Goal: Transaction & Acquisition: Purchase product/service

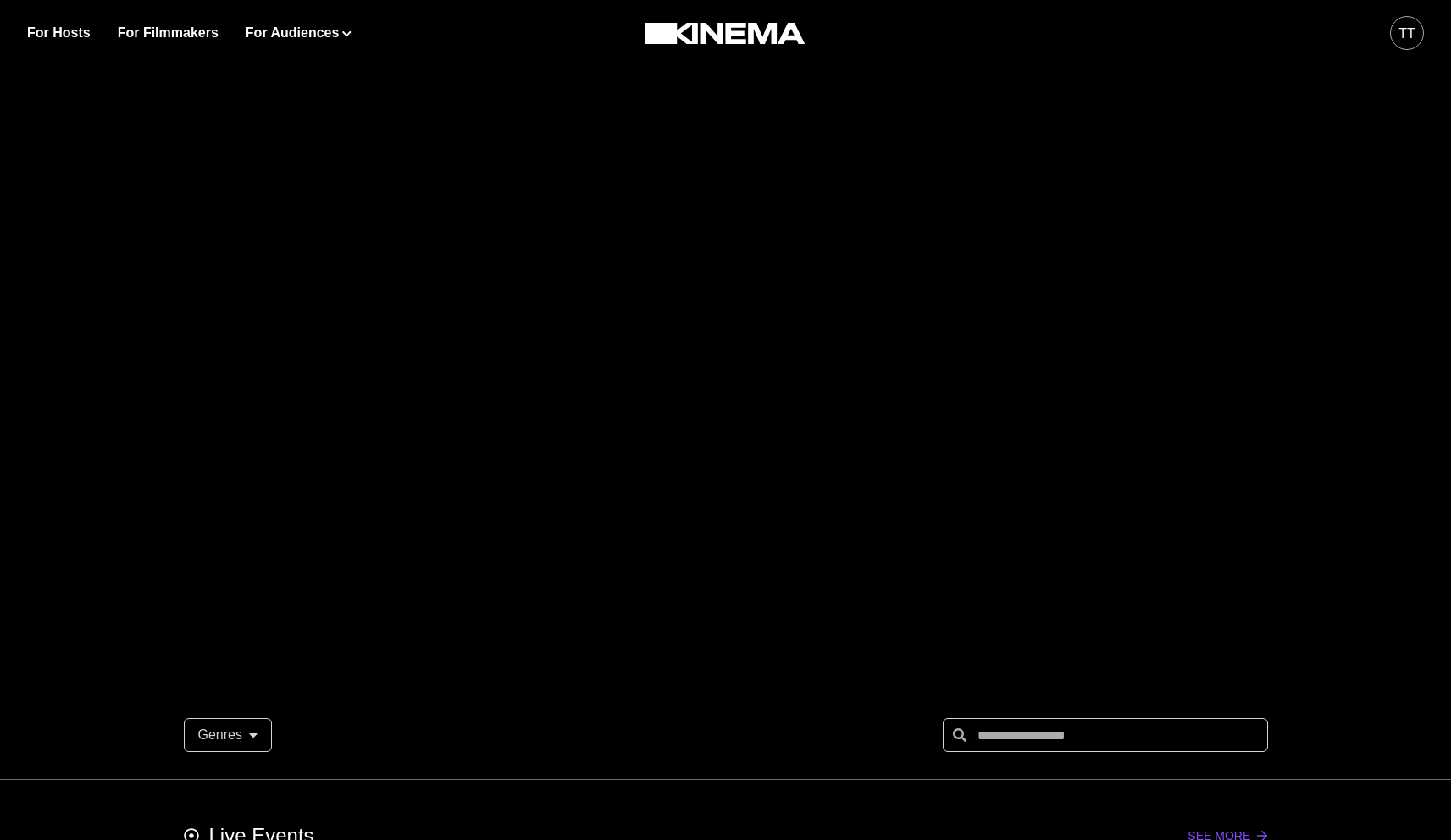
scroll to position [37, 0]
click at [63, 40] on link "For Hosts" at bounding box center [59, 32] width 64 height 20
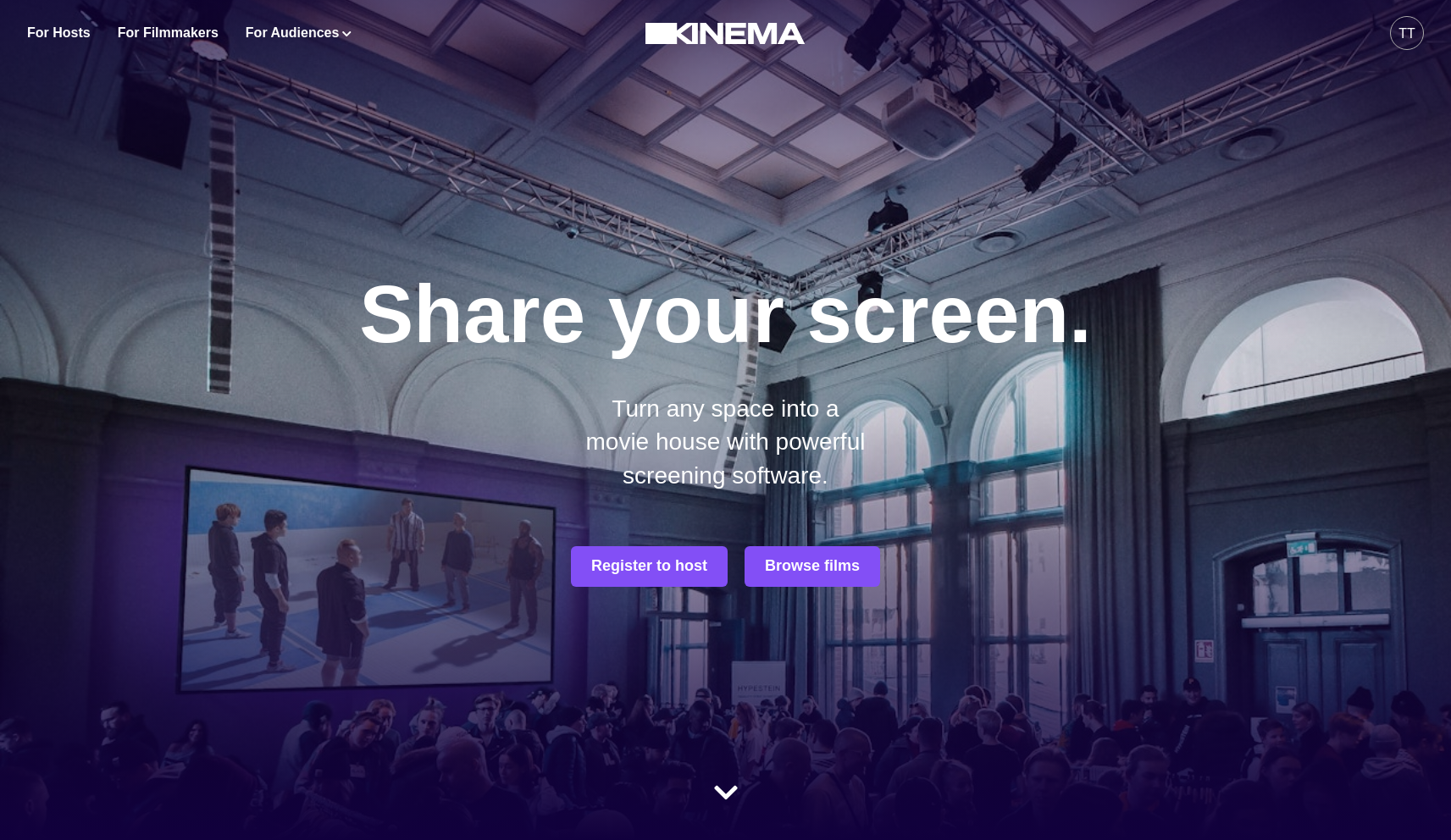
click at [275, 43] on div "For Hosts For Filmmakers For Audiences Events Watch Now" at bounding box center [307, 33] width 559 height 67
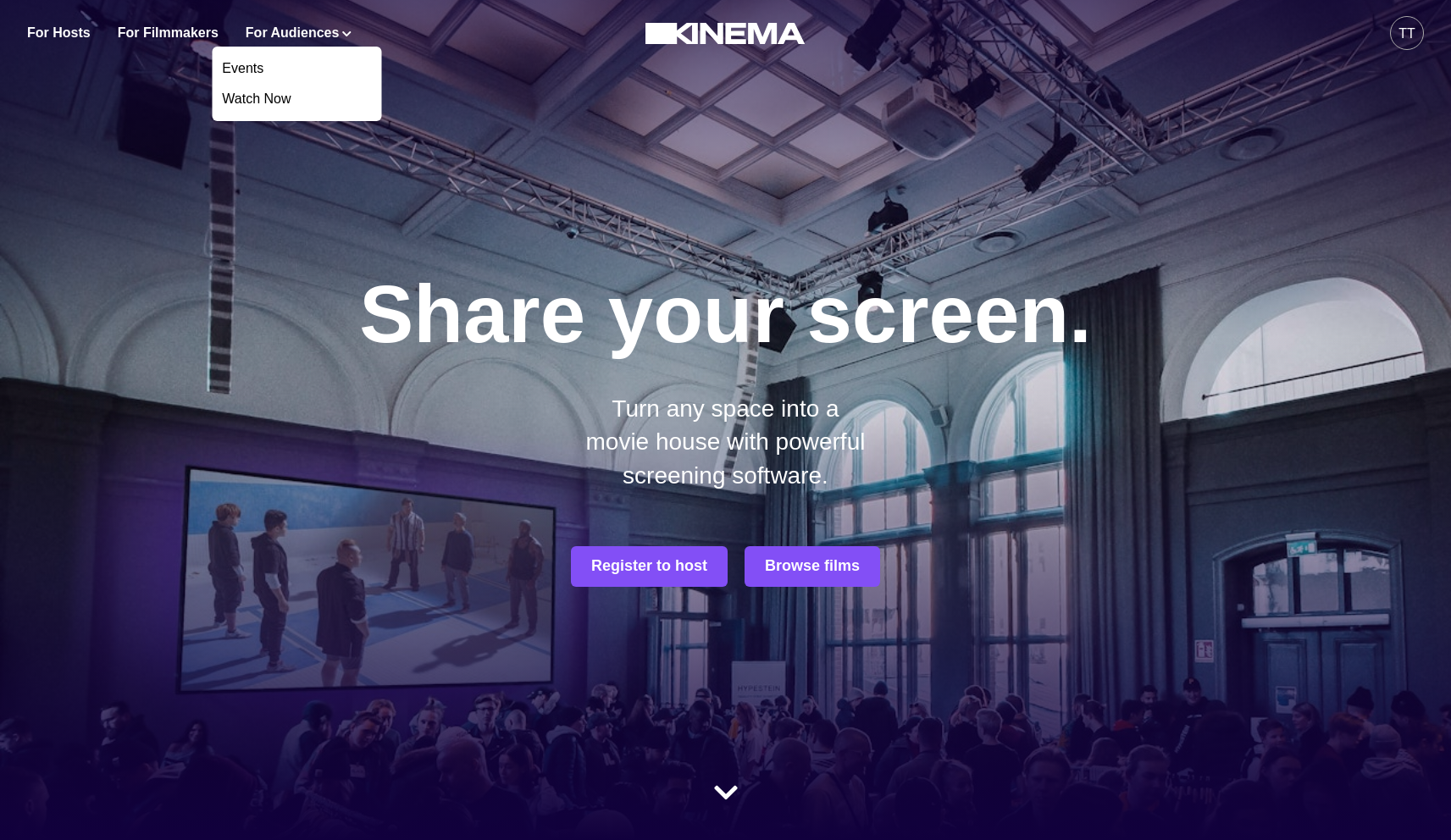
click at [277, 36] on button "For Audiences" at bounding box center [298, 32] width 105 height 20
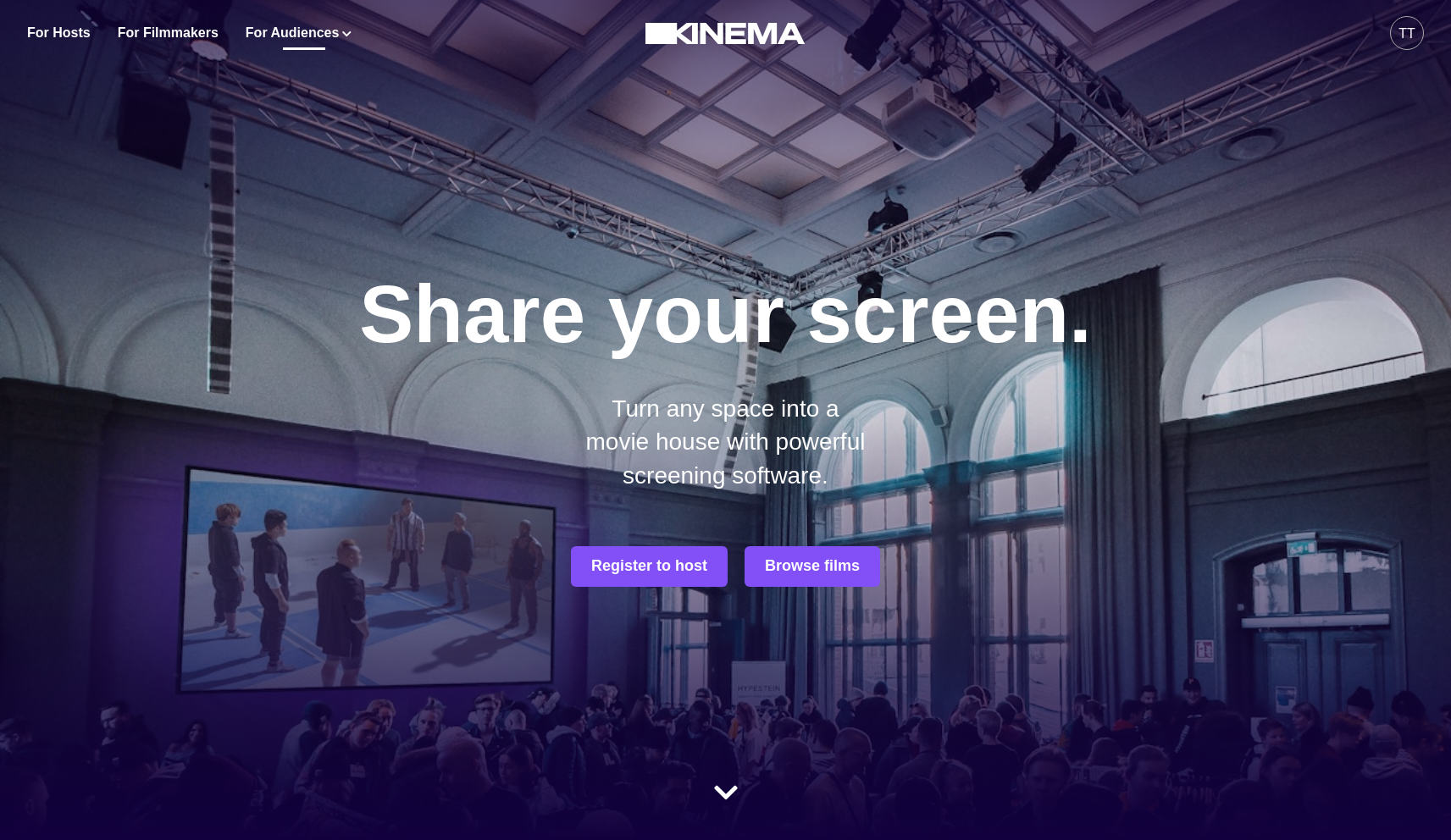
click at [277, 36] on button "For Audiences" at bounding box center [298, 32] width 105 height 20
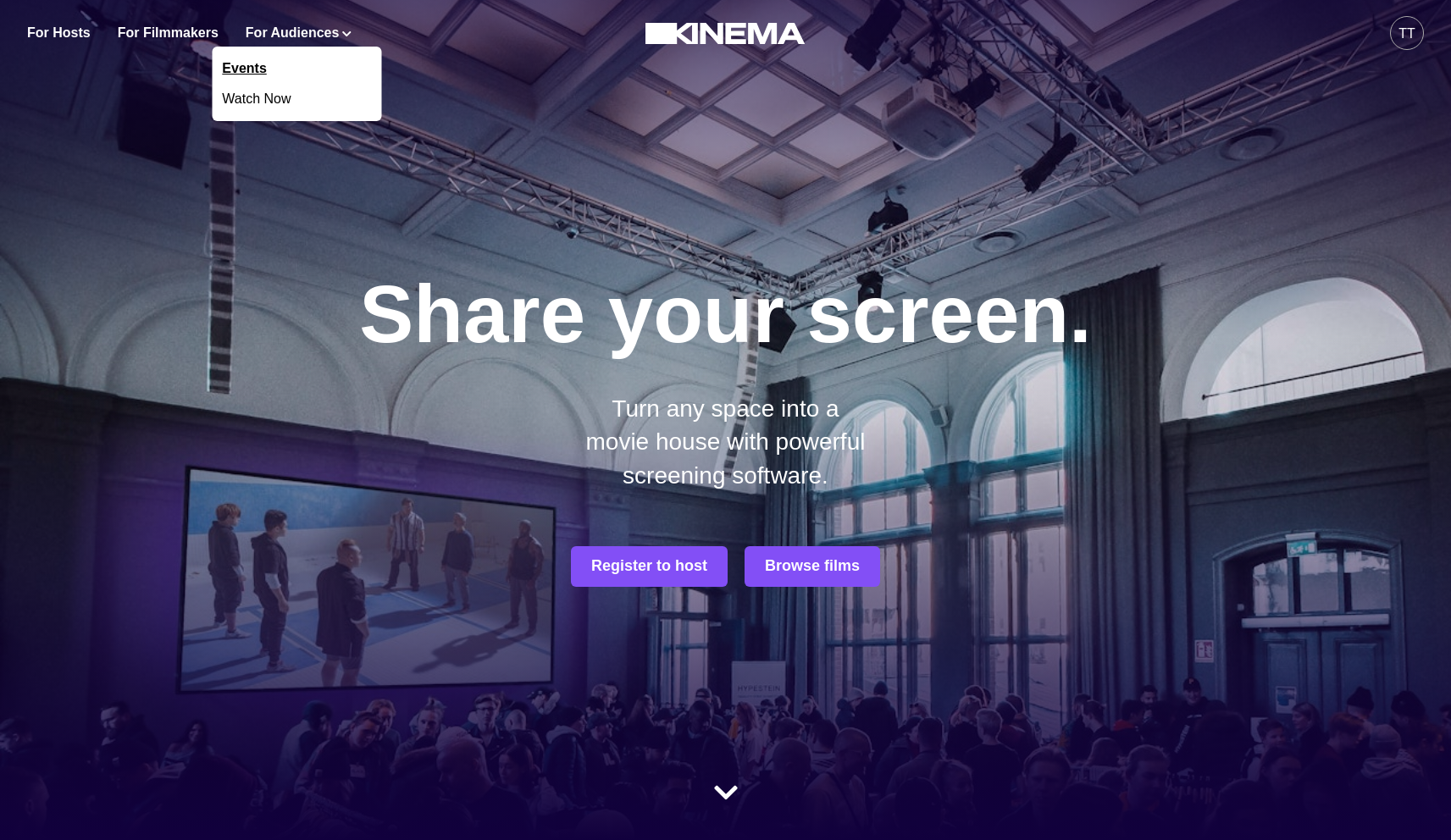
click at [249, 66] on link "Events" at bounding box center [296, 68] width 169 height 30
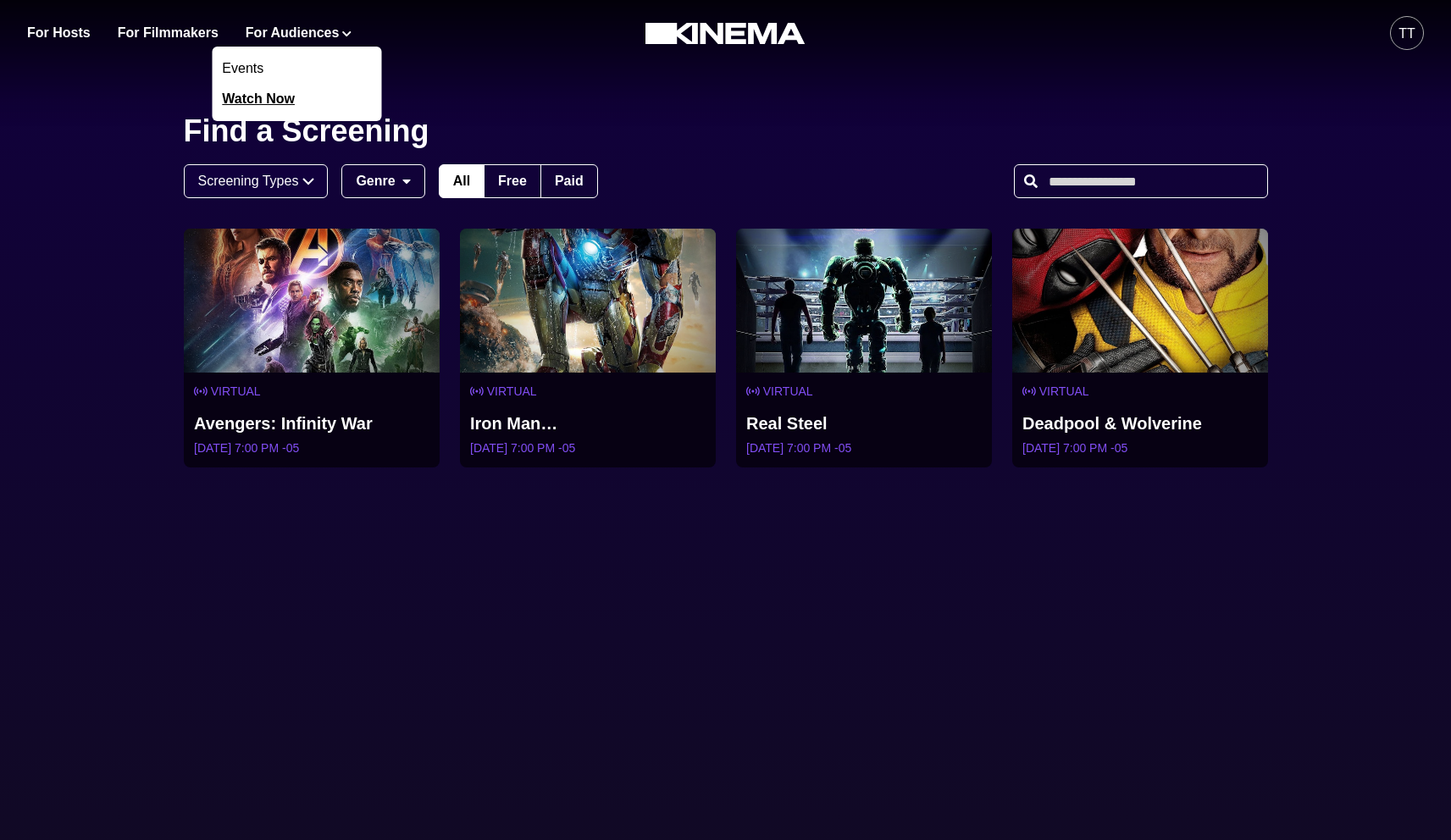
click at [253, 99] on link "Watch Now" at bounding box center [296, 99] width 169 height 30
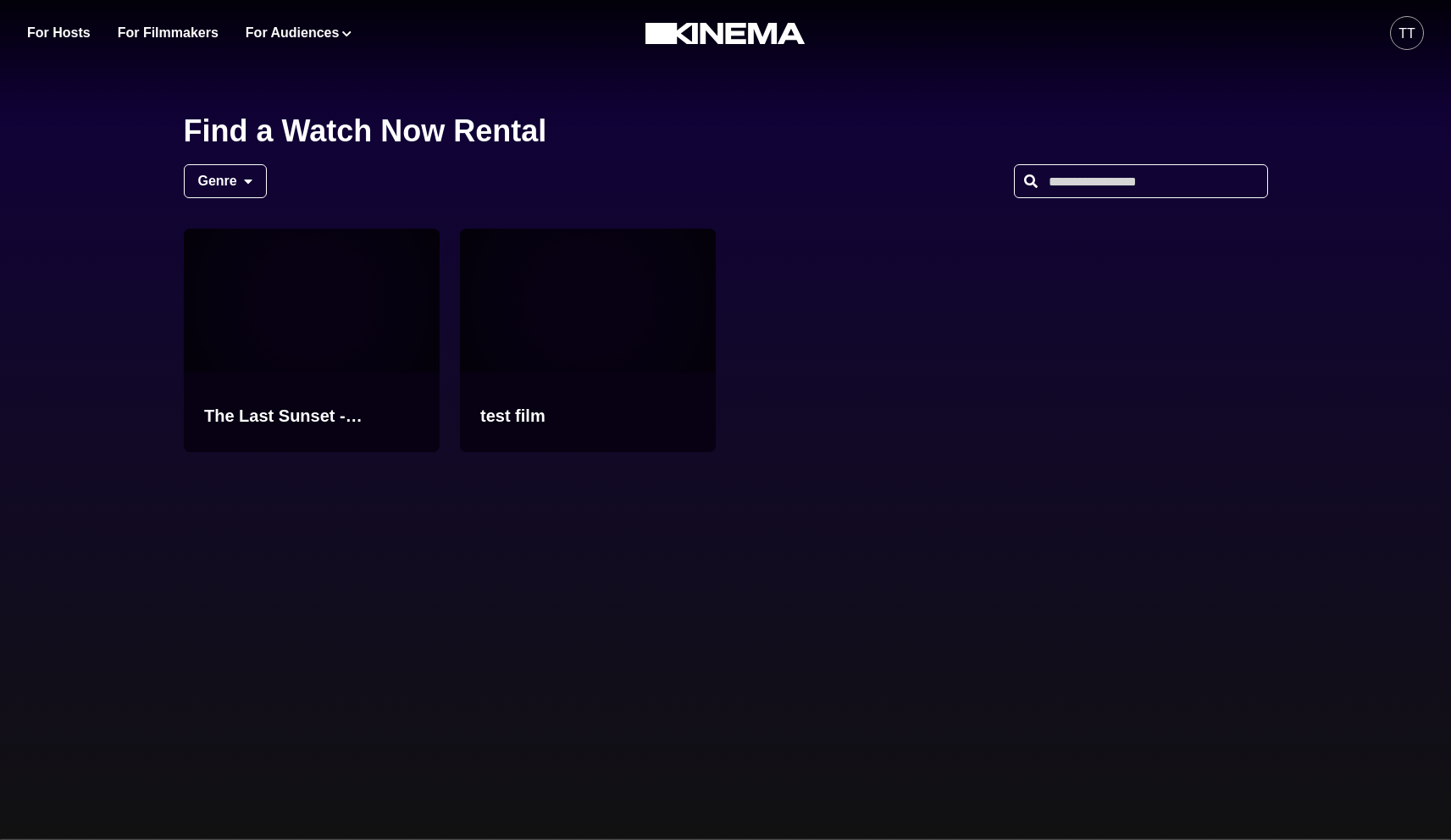
click at [121, 136] on div "Find a Watch Now Rental Genre All Action Coming-of-Age Drama Romance $5.00 USD …" at bounding box center [725, 474] width 1424 height 732
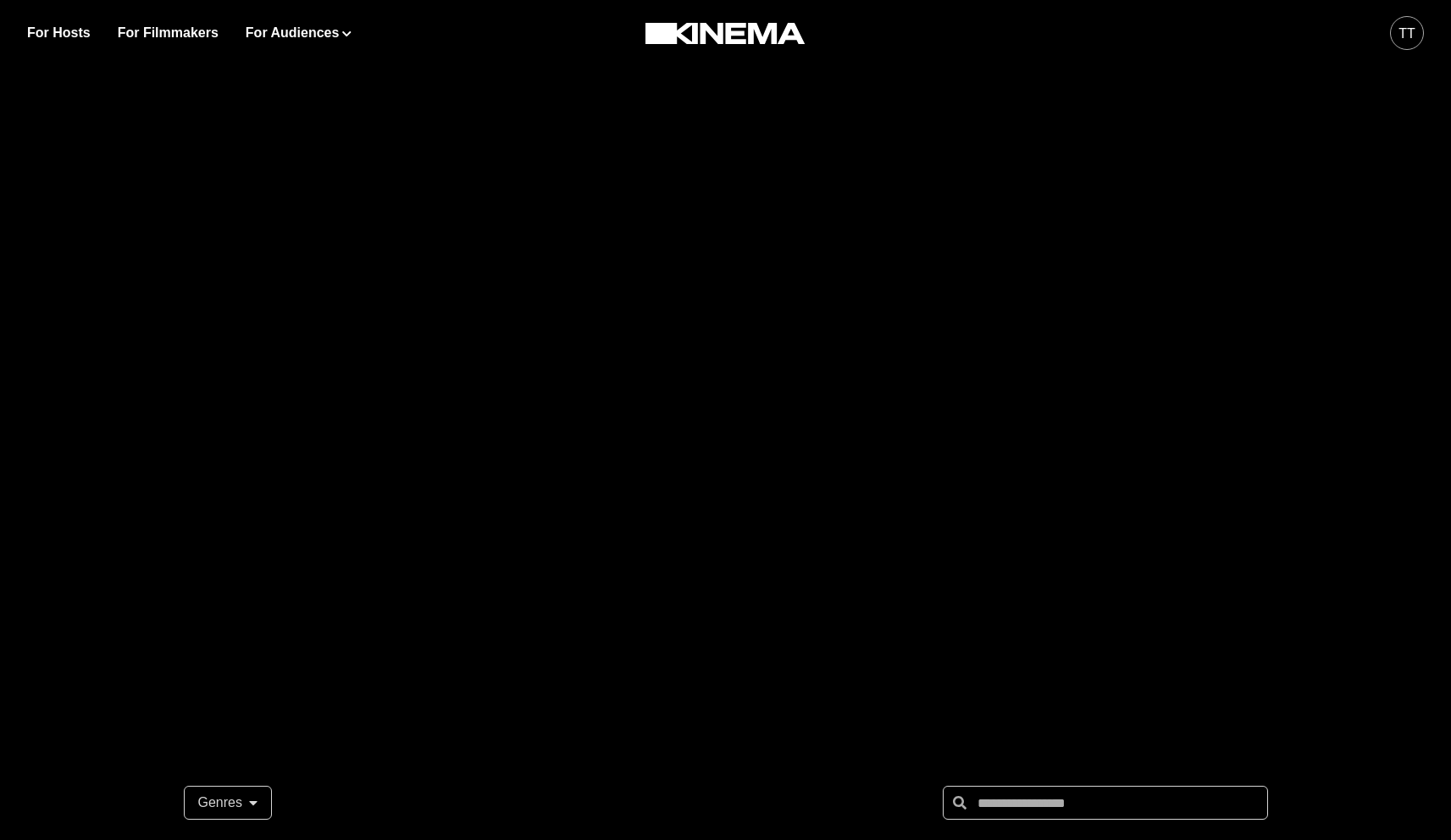
click at [475, 315] on div at bounding box center [725, 338] width 1451 height 678
click at [1406, 36] on div "tt" at bounding box center [1407, 33] width 17 height 20
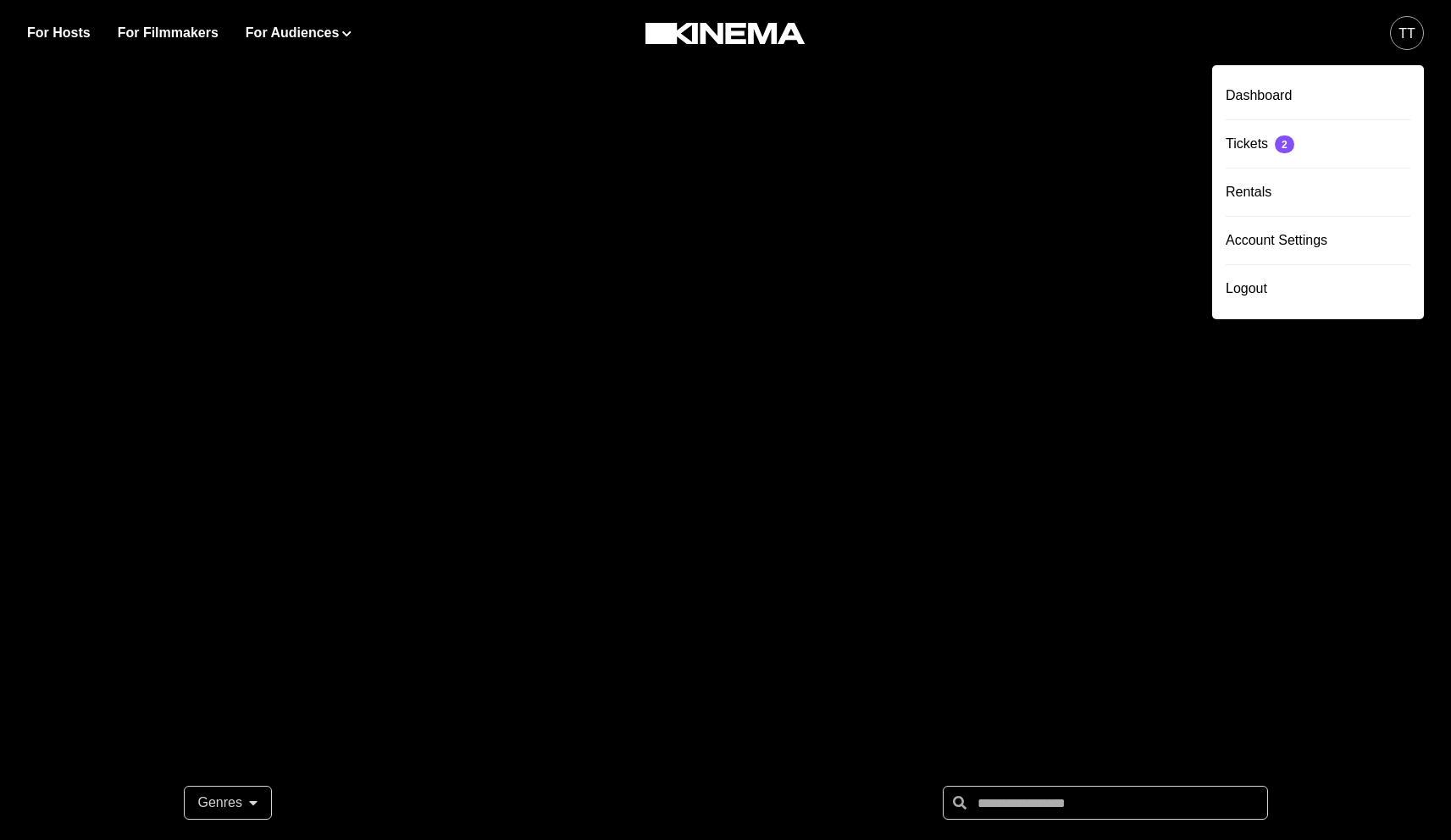
click at [1406, 36] on div "tt" at bounding box center [1407, 33] width 17 height 20
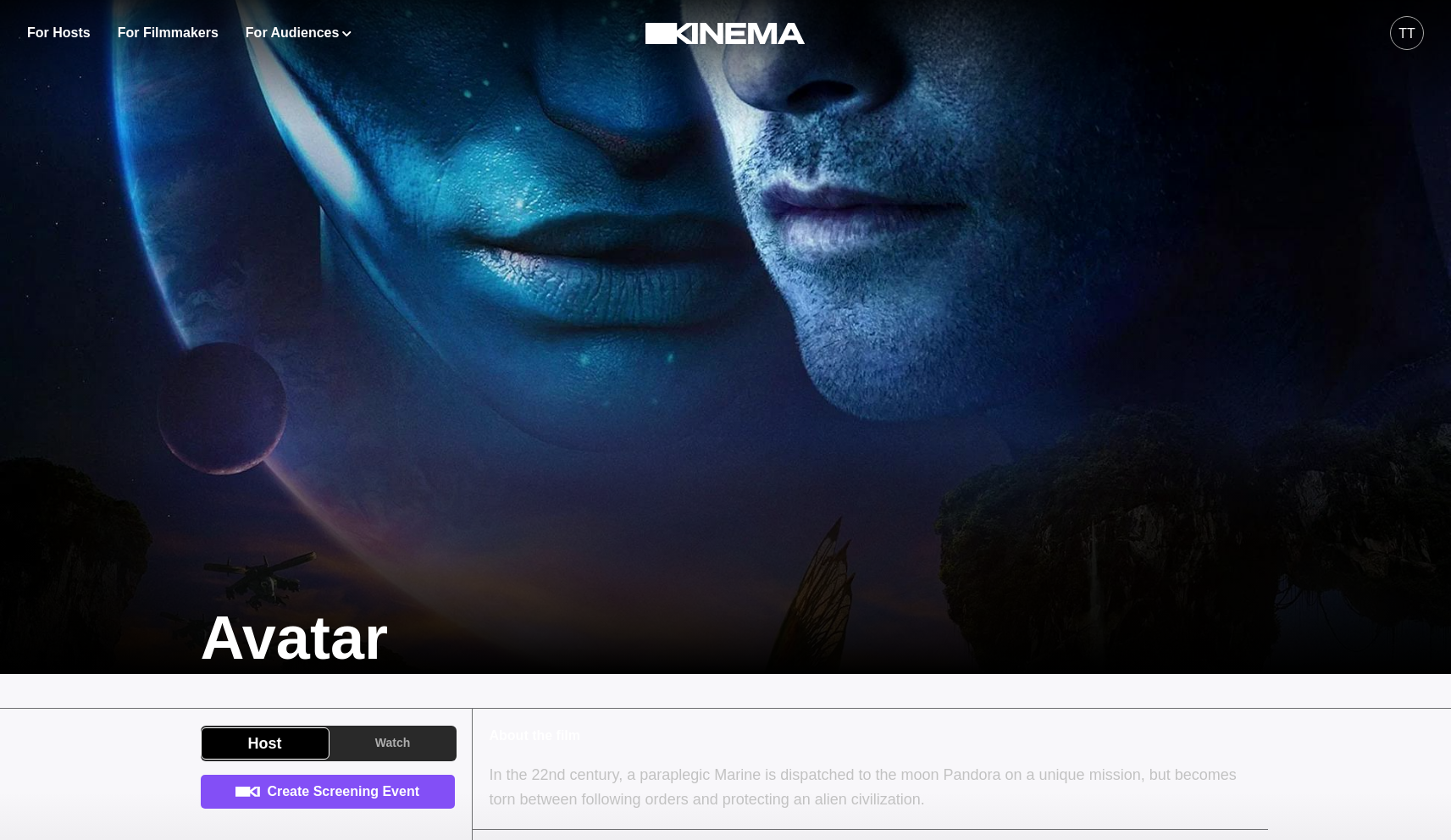
click at [1405, 29] on div "tt" at bounding box center [1407, 33] width 17 height 20
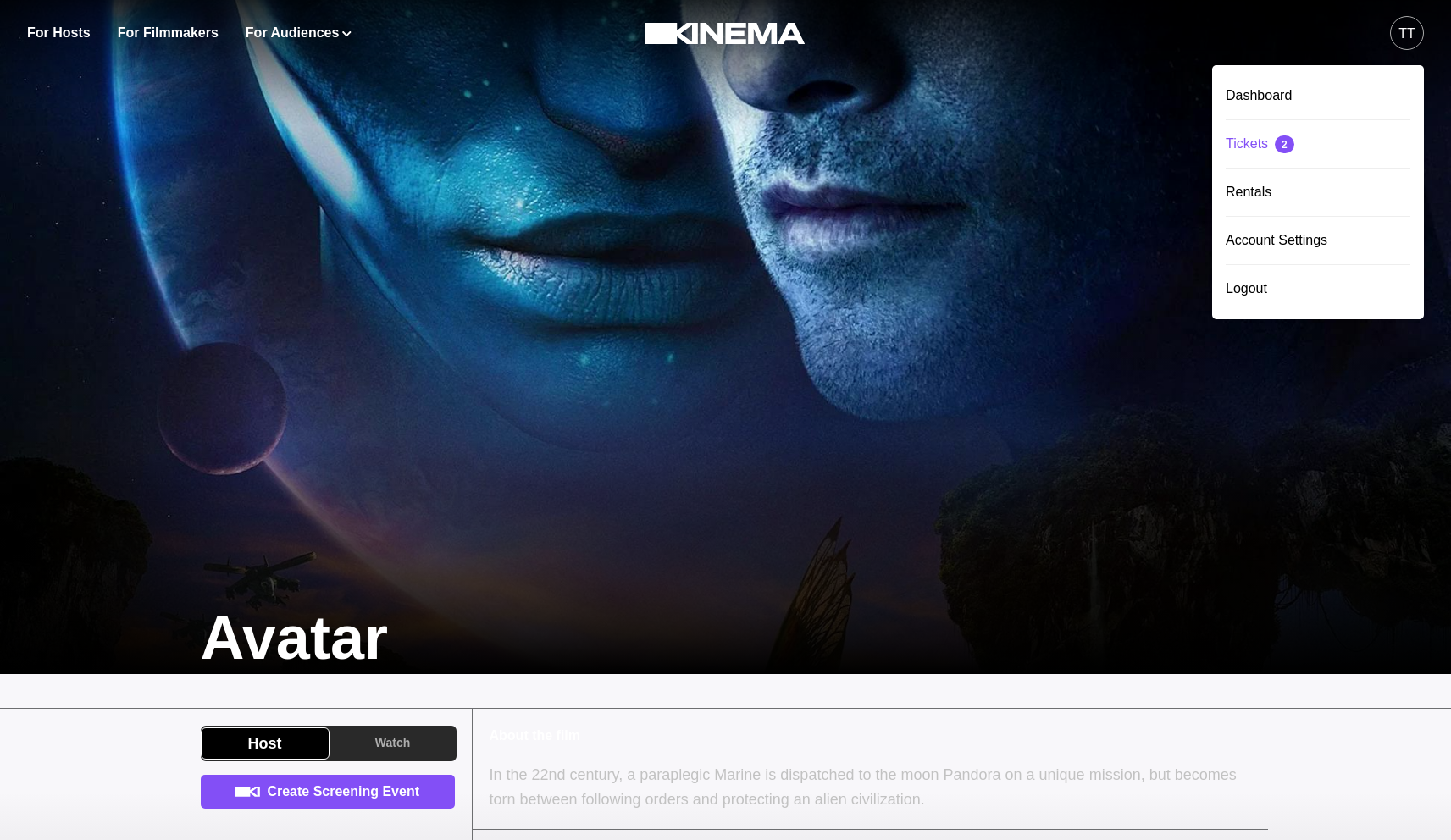
click at [1275, 142] on div "Tickets 2" at bounding box center [1318, 144] width 184 height 48
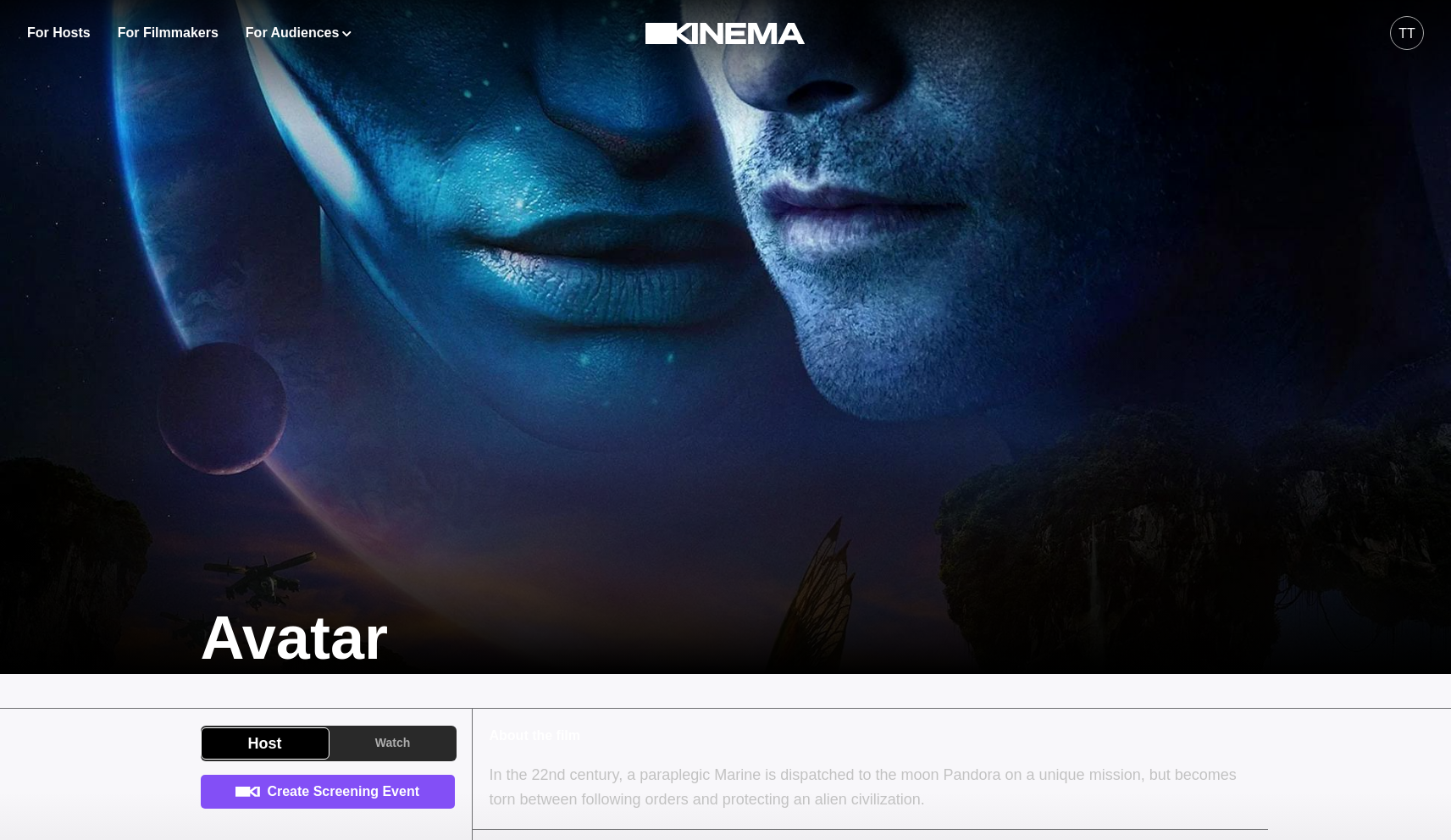
click at [1406, 28] on div "tt" at bounding box center [1407, 33] width 17 height 20
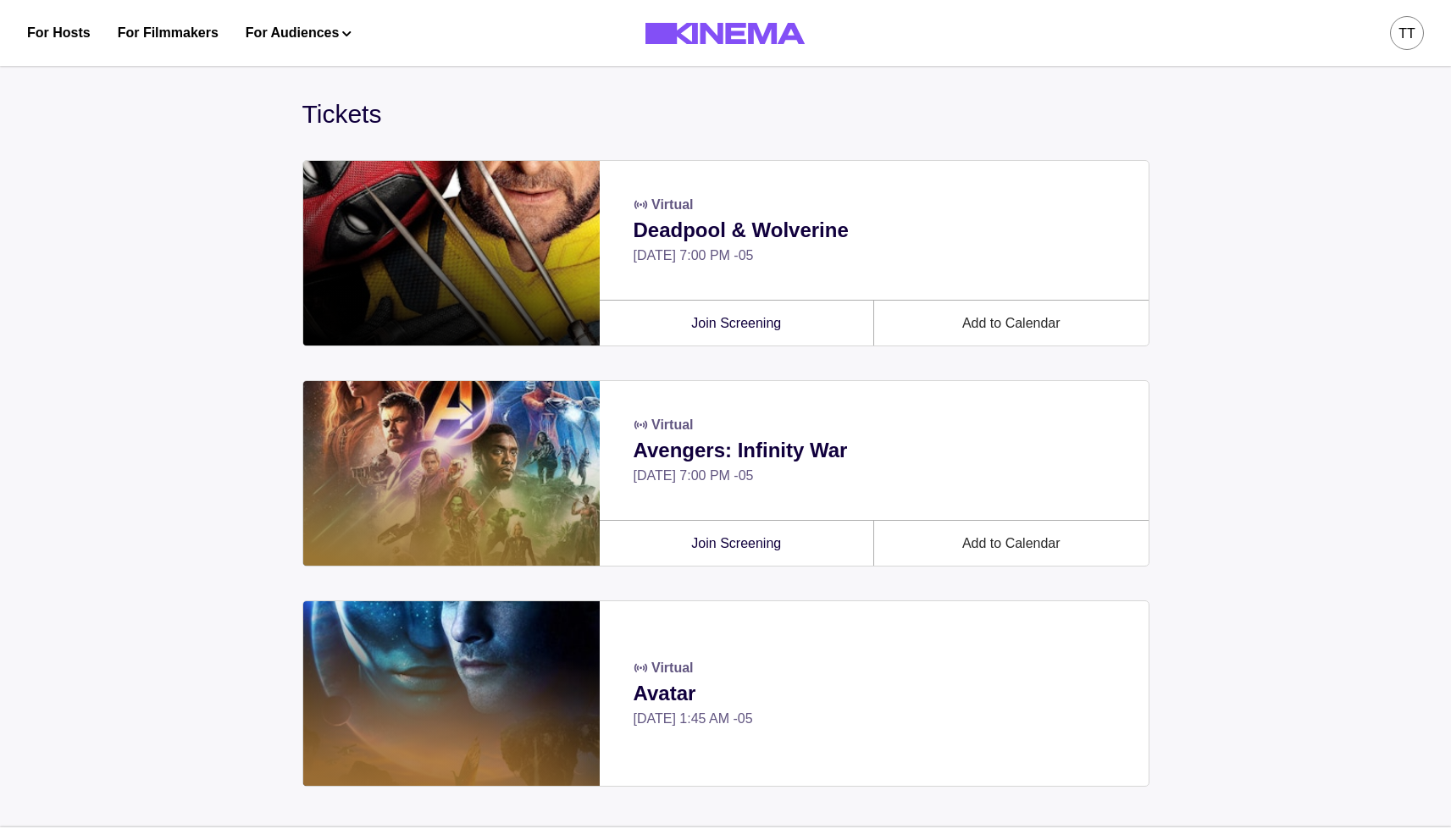
click at [1235, 138] on div "Tickets Virtual Deadpool & Wolverine Thu, Nov 6, 7:00 PM -05 Join Screening Add…" at bounding box center [725, 441] width 1451 height 773
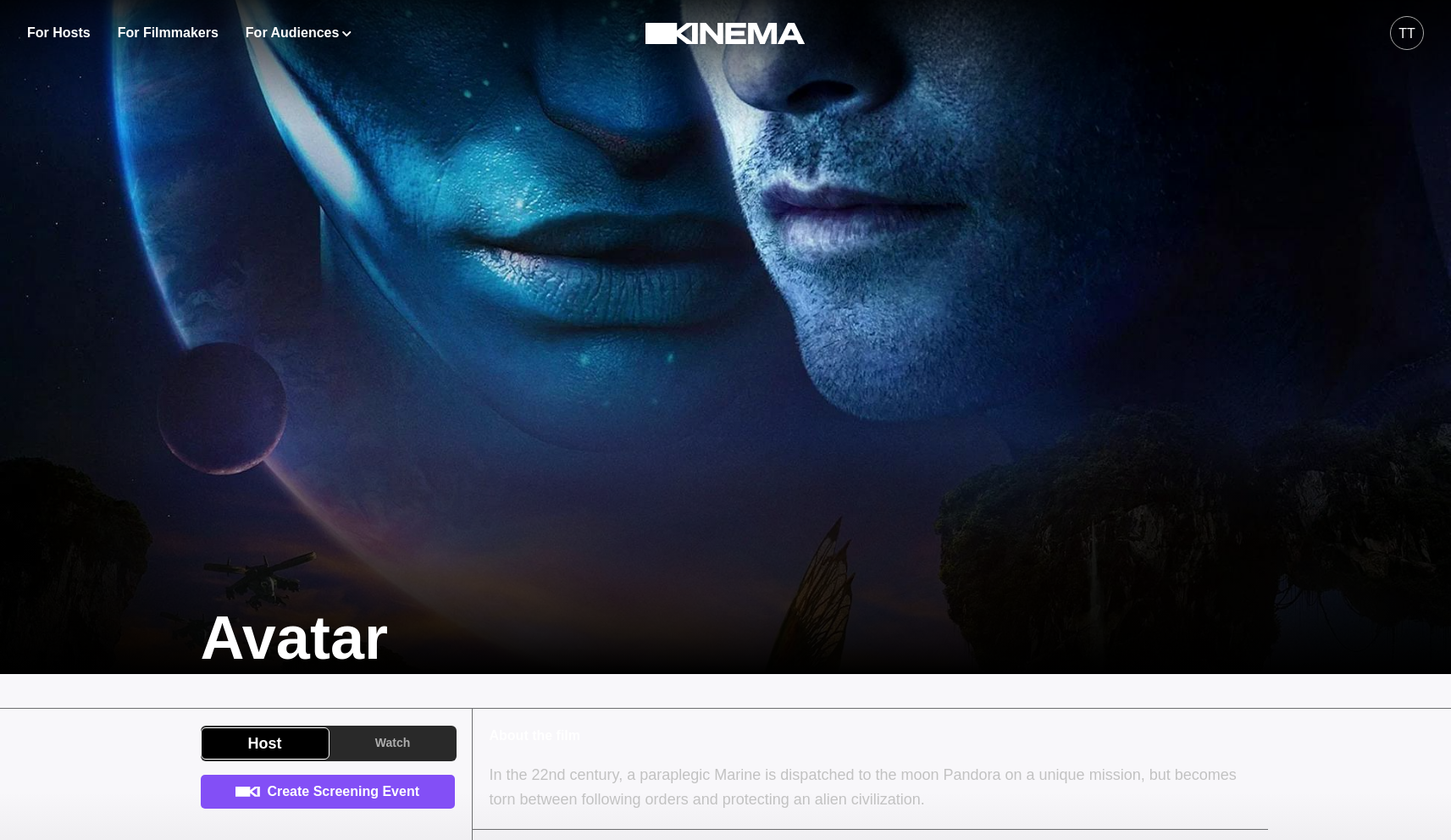
click at [1405, 41] on div "tt" at bounding box center [1407, 33] width 17 height 20
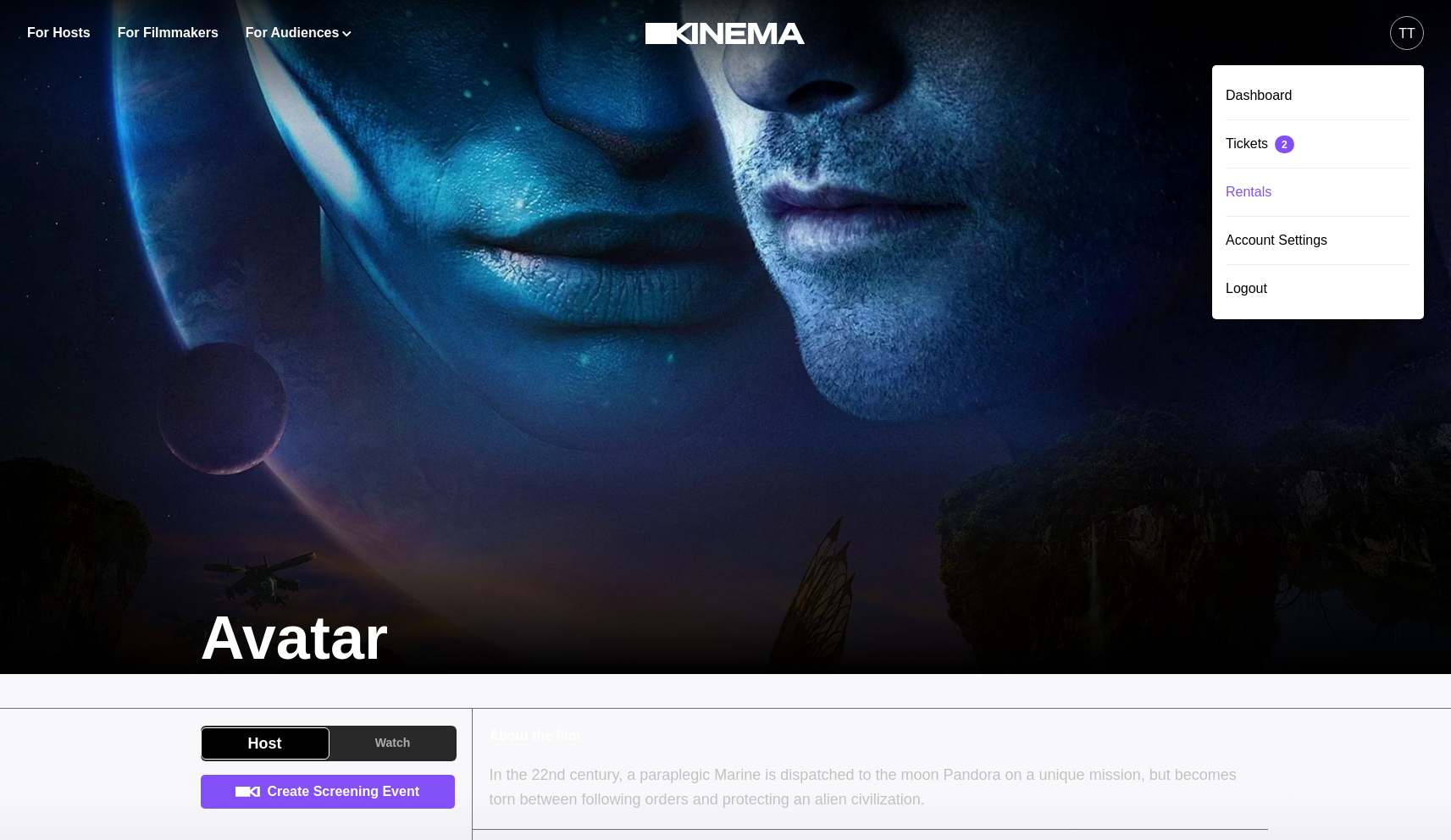
click at [1270, 189] on div "Rentals" at bounding box center [1318, 192] width 184 height 48
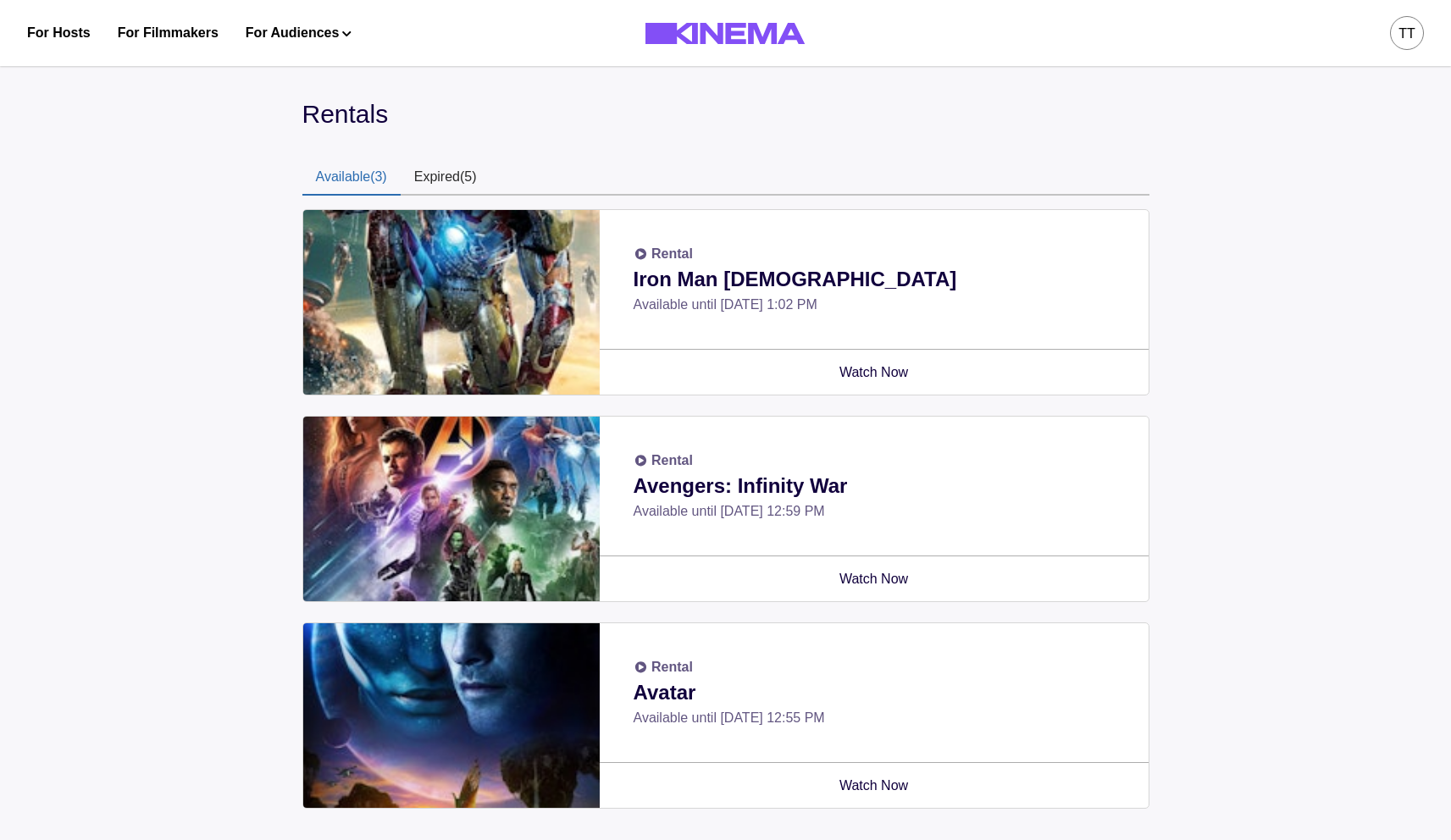
click at [499, 176] on div "Available (3) Expired (5)" at bounding box center [726, 178] width 848 height 35
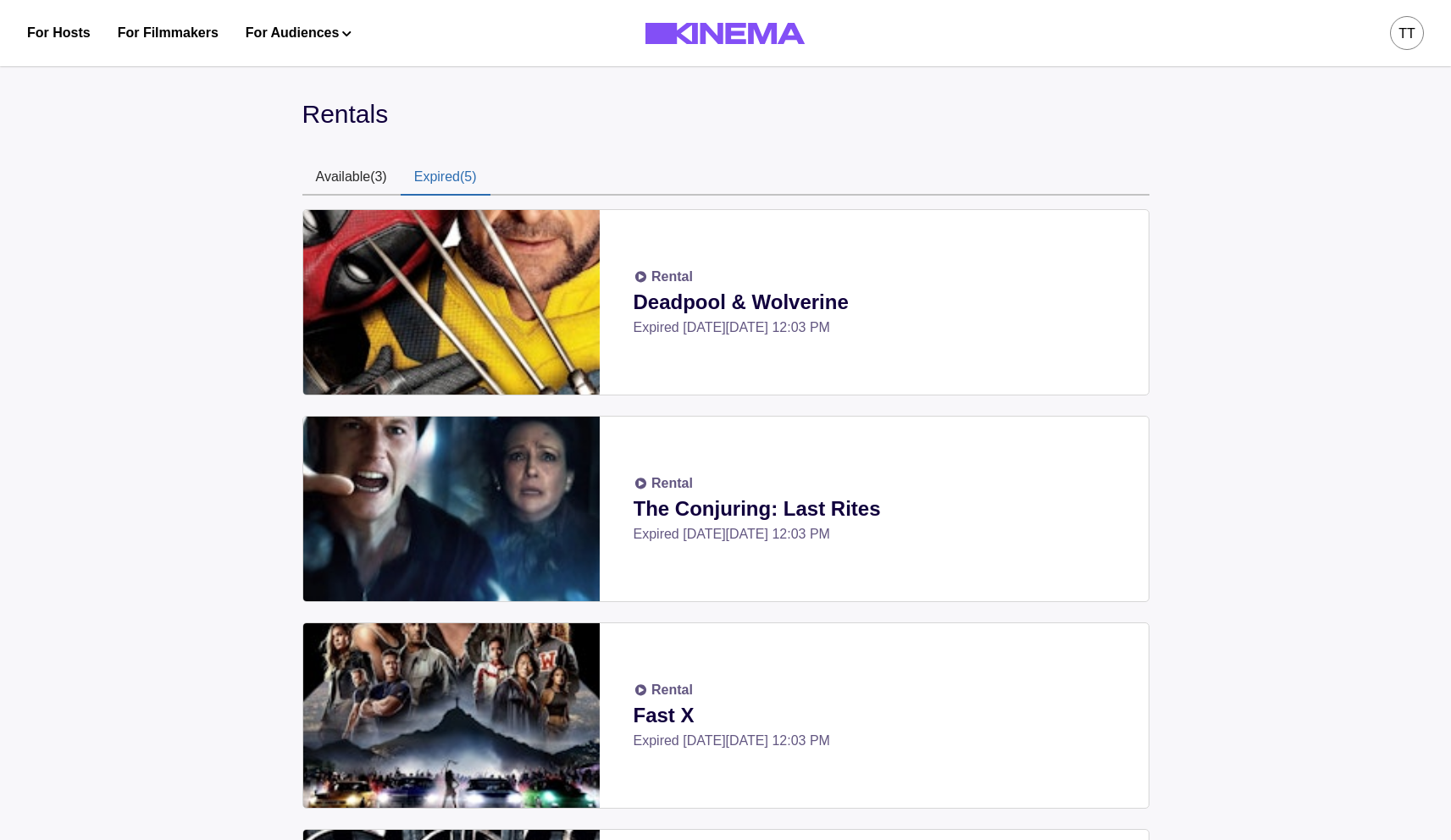
drag, startPoint x: 430, startPoint y: 181, endPoint x: 403, endPoint y: 186, distance: 27.5
click at [431, 181] on button "Expired (5)" at bounding box center [446, 178] width 90 height 35
click at [340, 179] on button "Available (3)" at bounding box center [351, 178] width 98 height 35
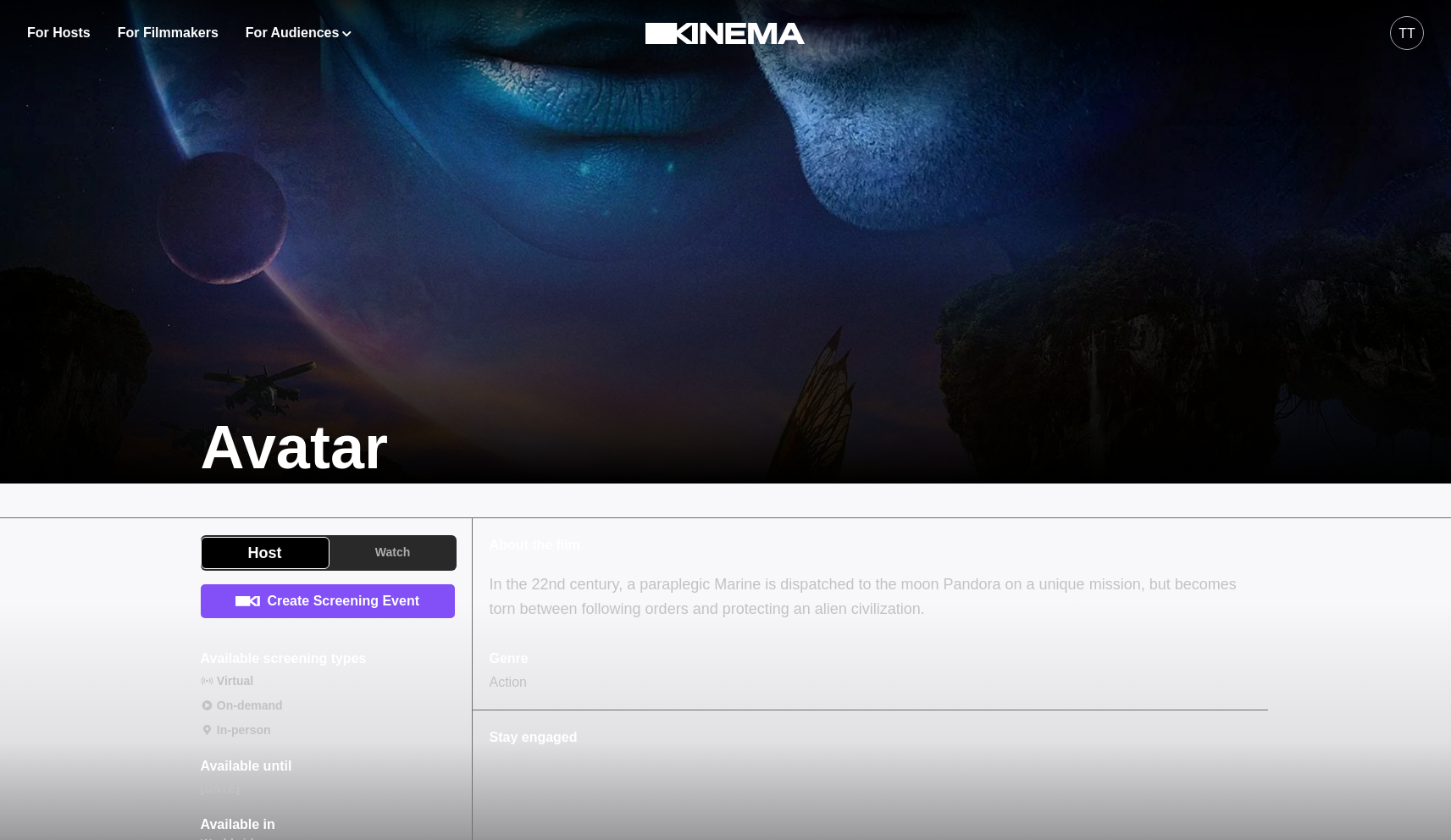
scroll to position [334, 0]
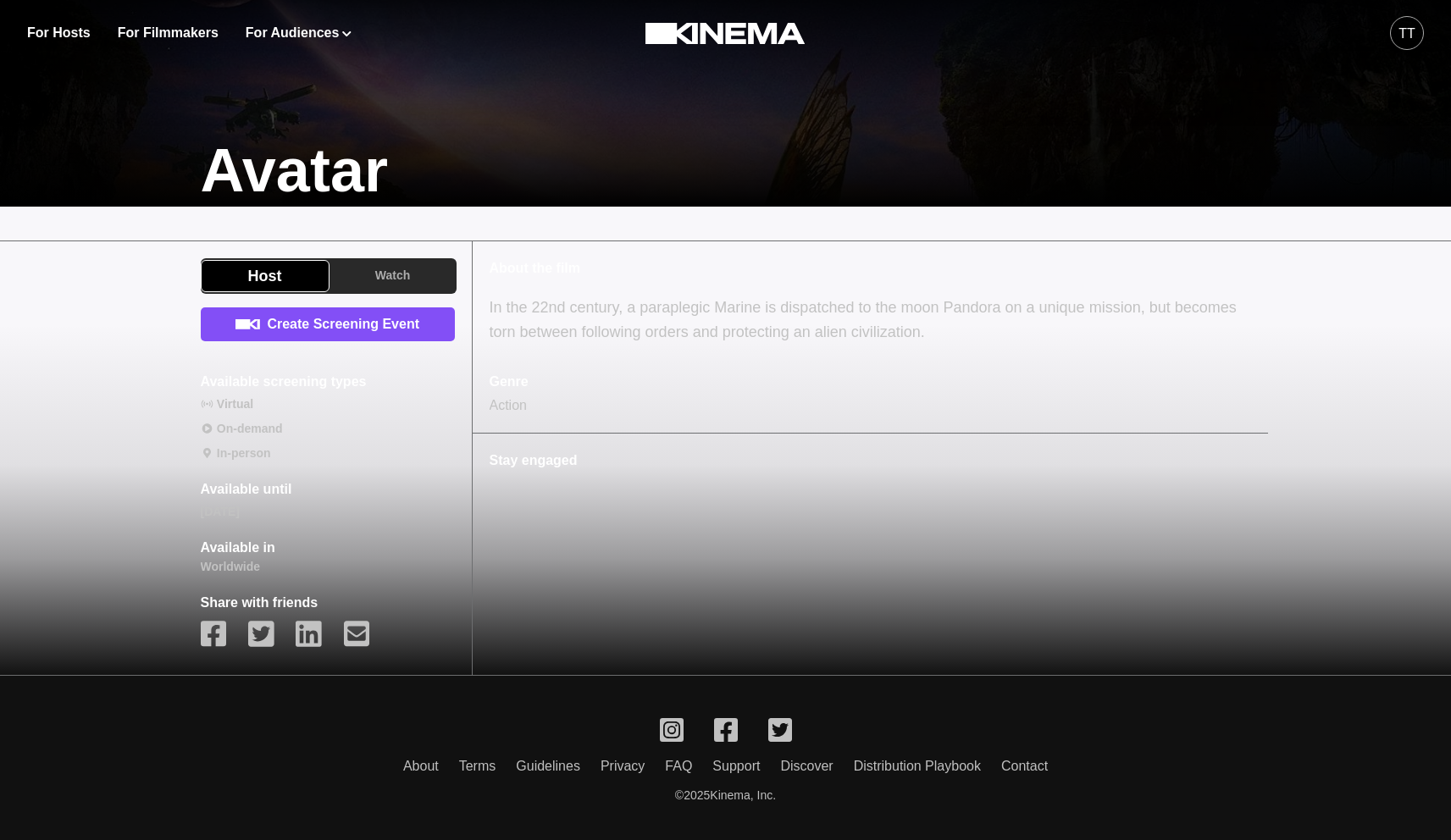
scroll to position [472, 0]
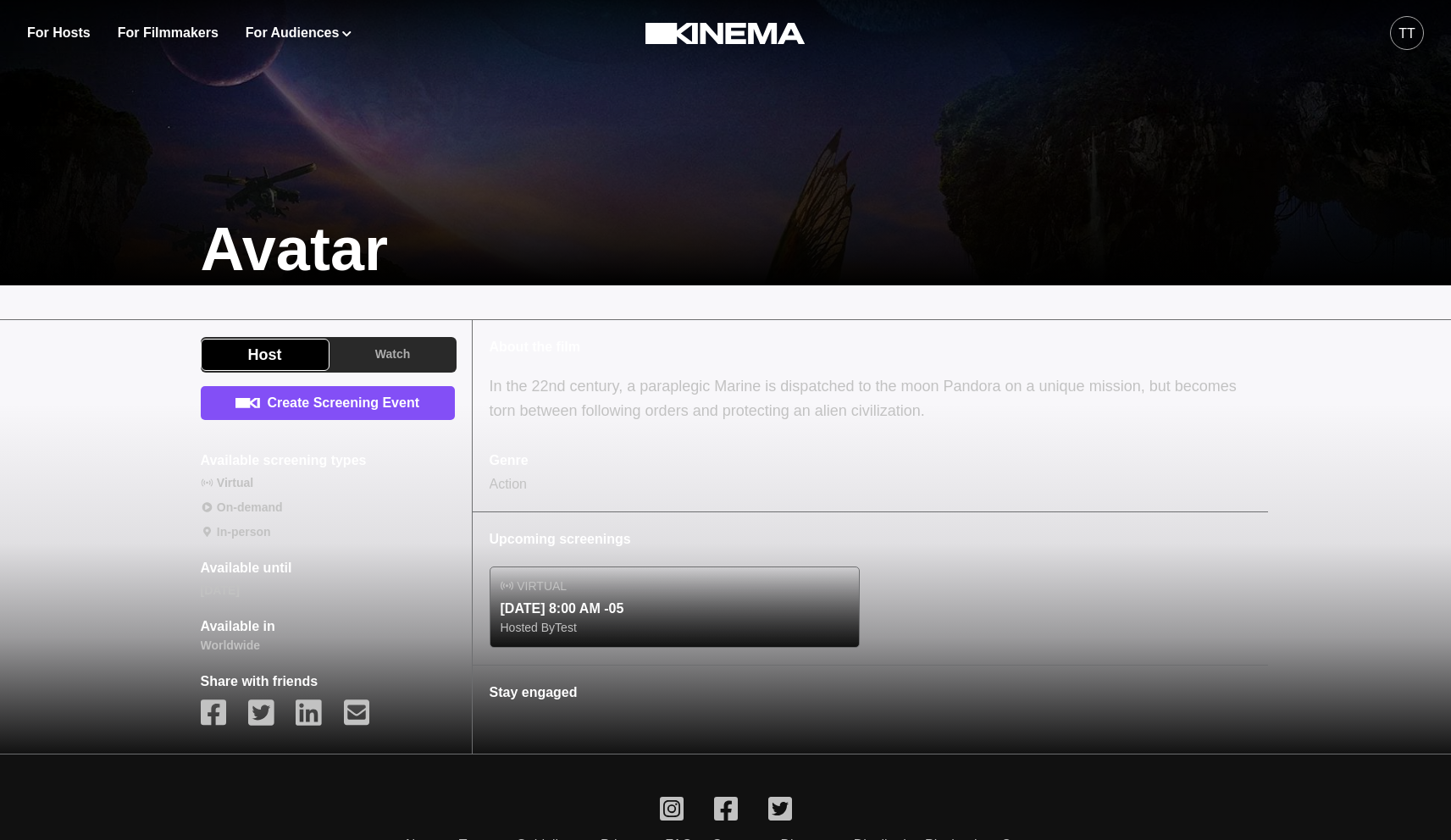
scroll to position [426, 0]
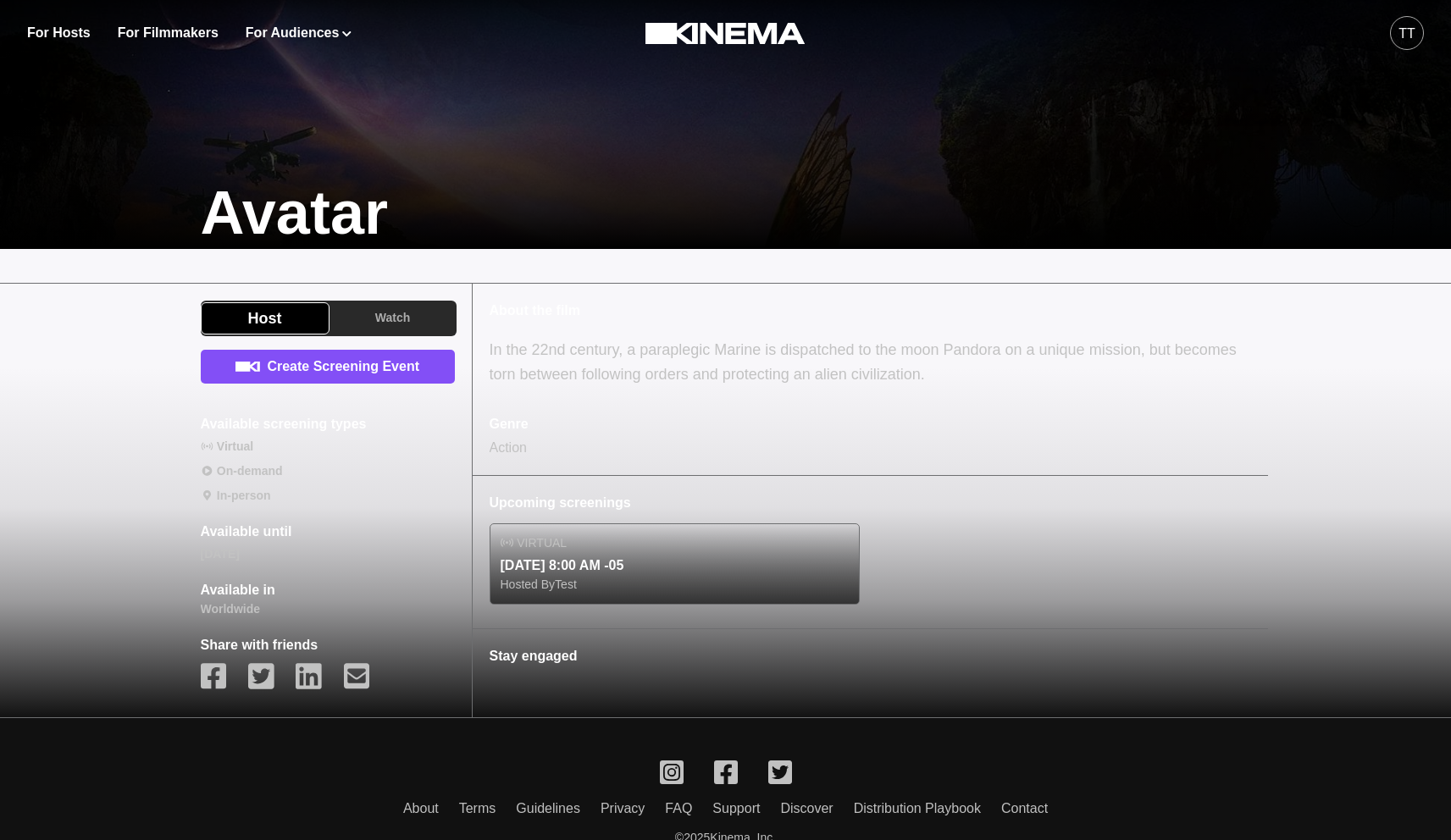
click at [598, 585] on p "Hosted By Test" at bounding box center [675, 584] width 349 height 18
click at [564, 540] on p "Virtual" at bounding box center [682, 544] width 332 height 18
click at [562, 564] on p "[DATE] 8:00 AM -05" at bounding box center [675, 565] width 349 height 20
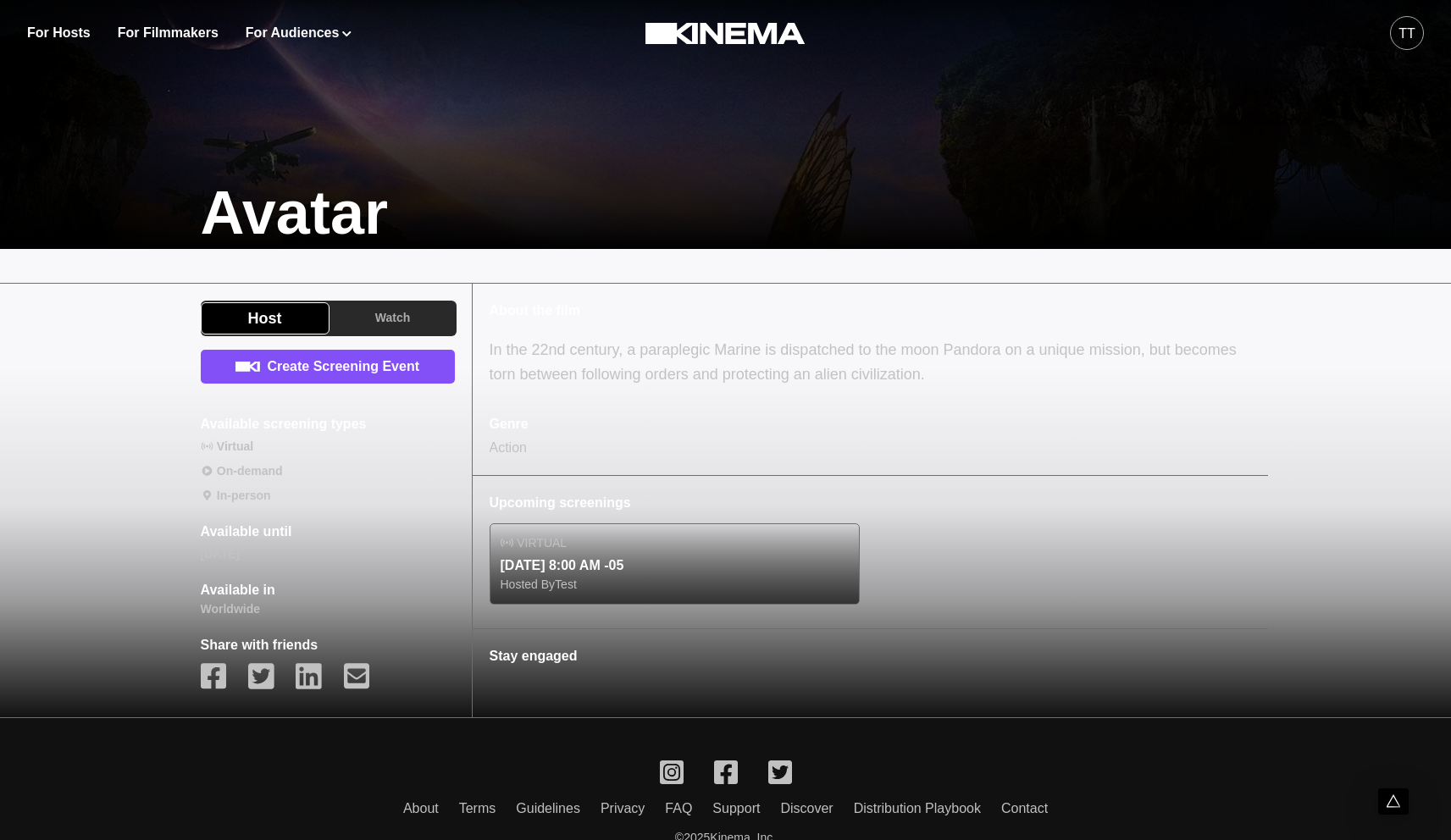
click at [573, 571] on p "[DATE] 8:00 AM -05" at bounding box center [675, 565] width 349 height 20
click at [582, 554] on link "Virtual [DATE] 8:00 AM -05 Hosted By Test" at bounding box center [675, 564] width 349 height 59
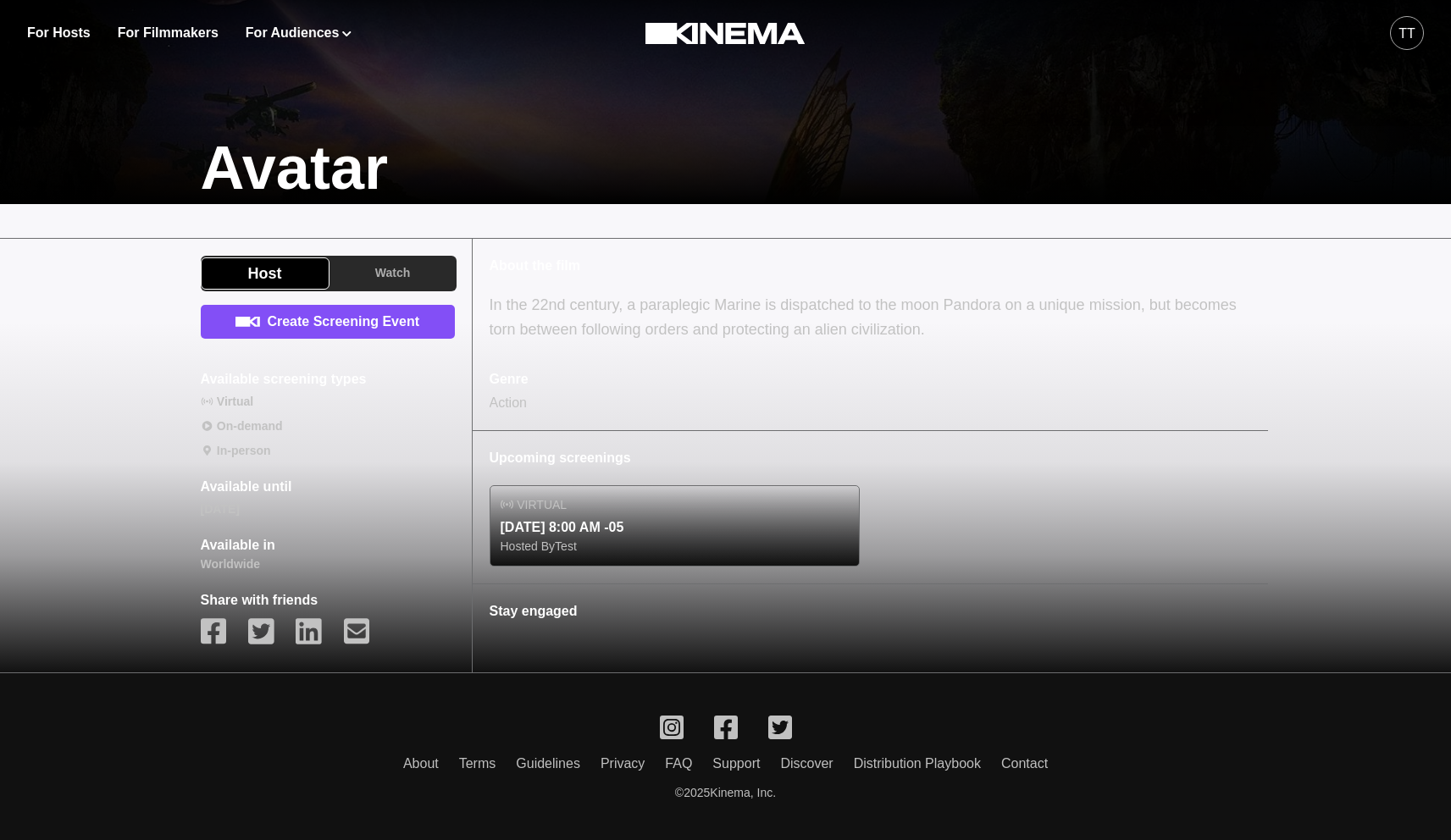
scroll to position [472, 0]
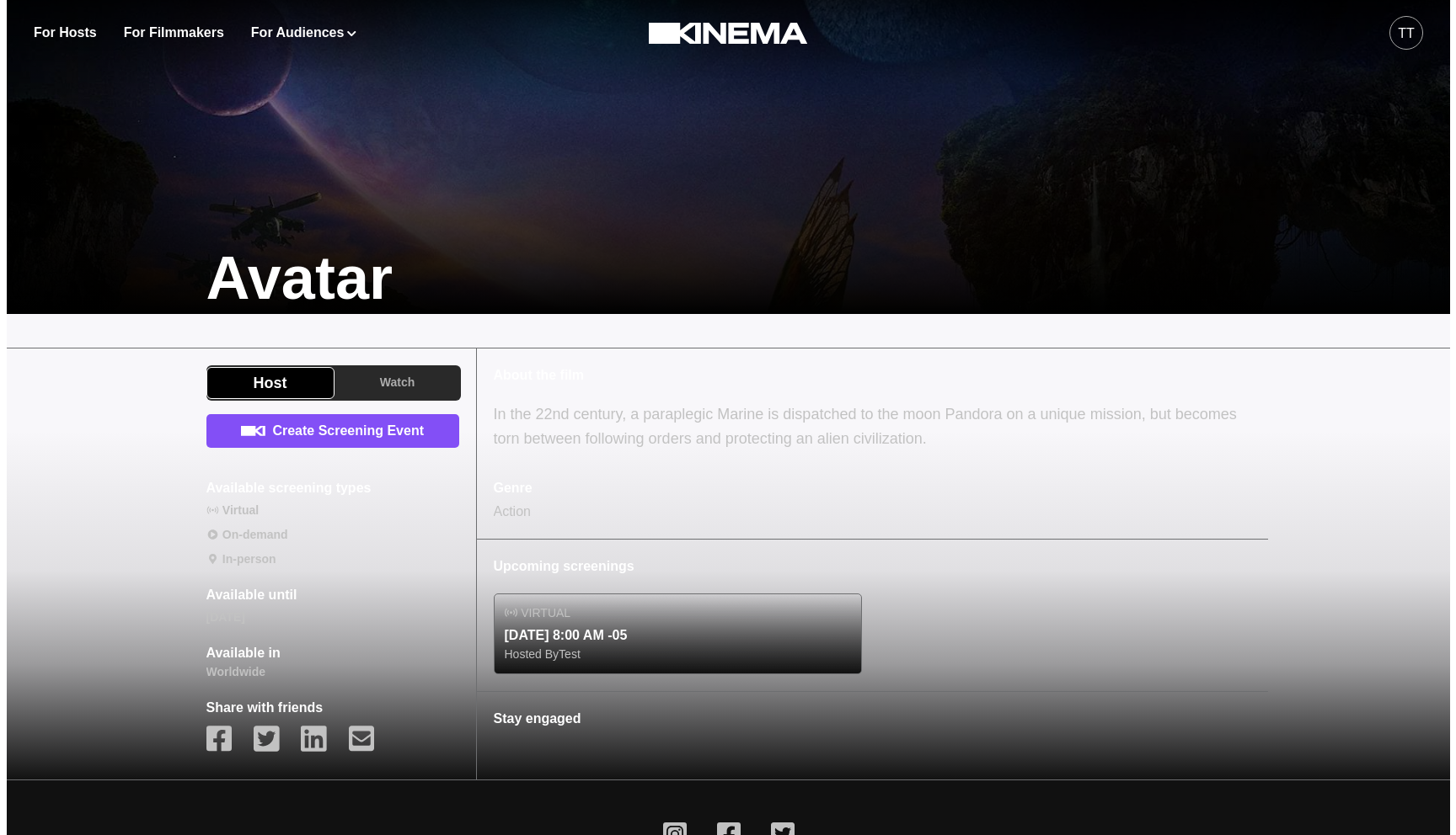
scroll to position [469, 0]
